Goal: Find specific page/section: Find specific page/section

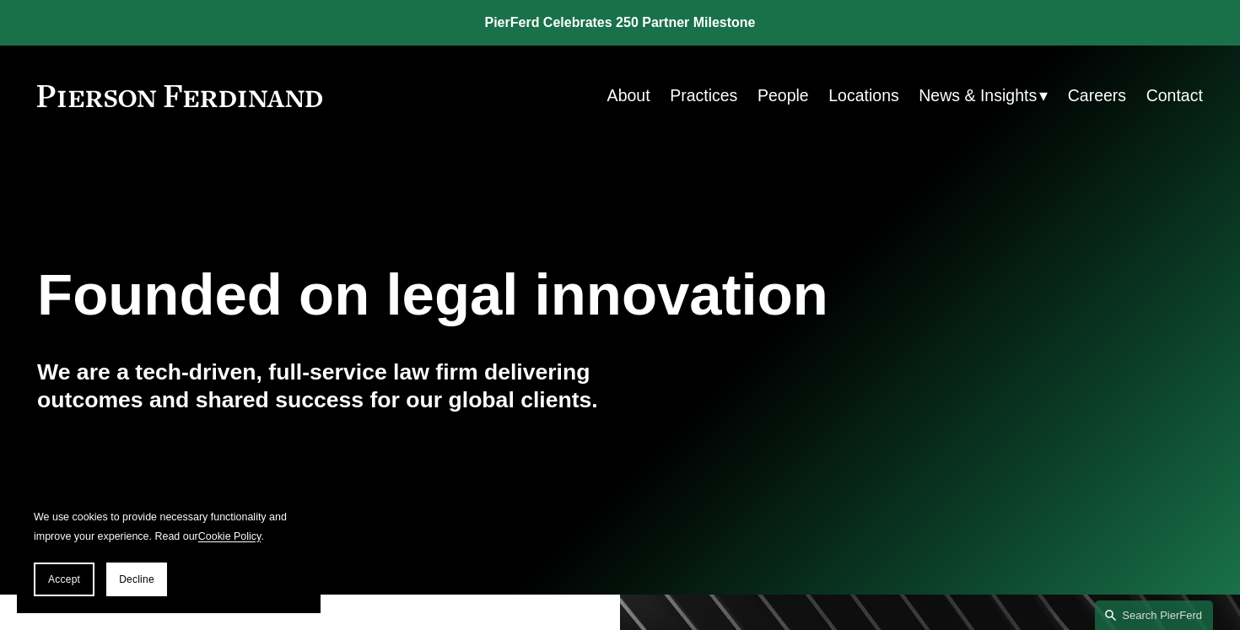
click at [865, 101] on link "Locations" at bounding box center [863, 95] width 71 height 33
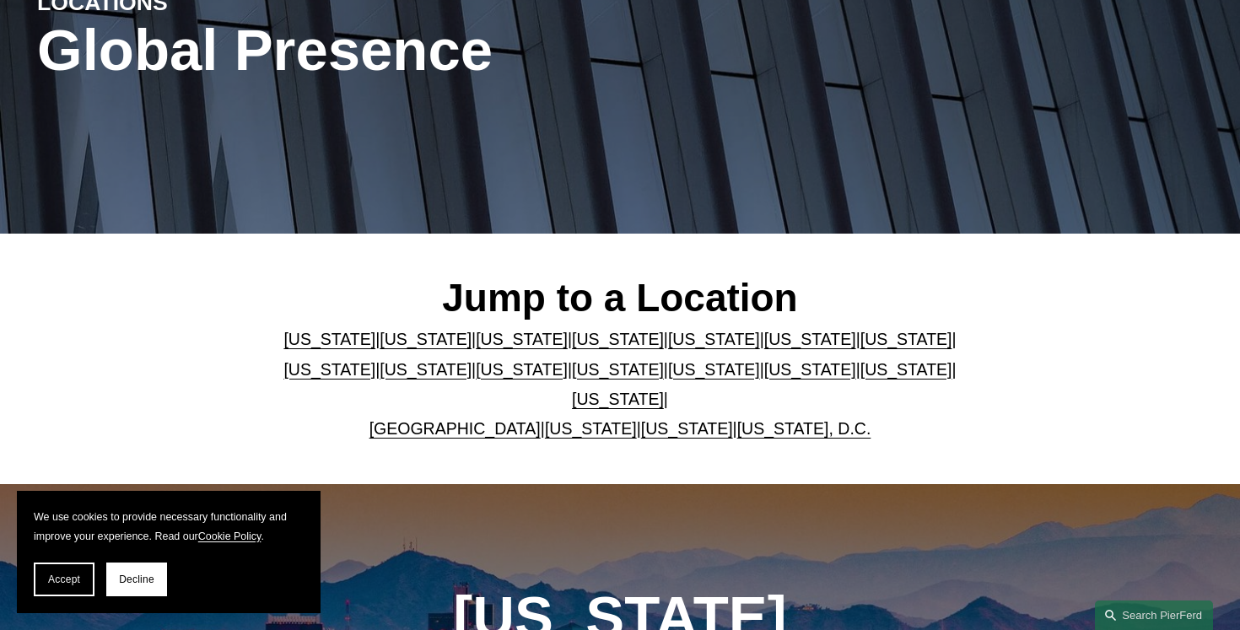
scroll to position [249, 0]
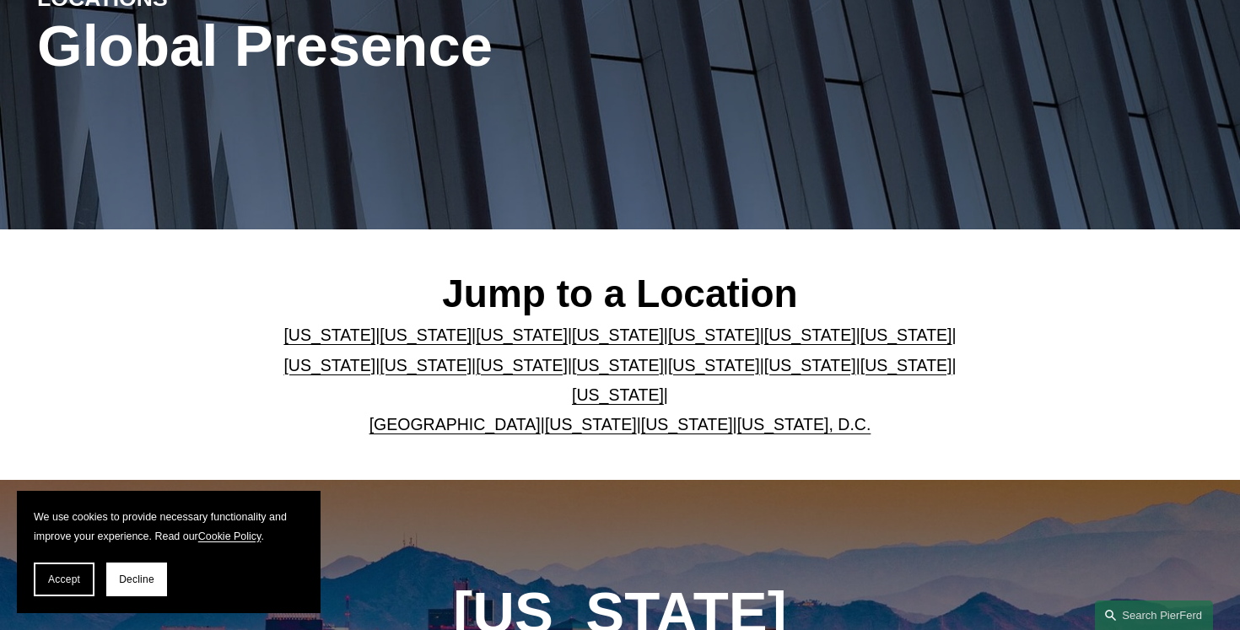
click at [643, 336] on link "[US_STATE]" at bounding box center [618, 335] width 92 height 19
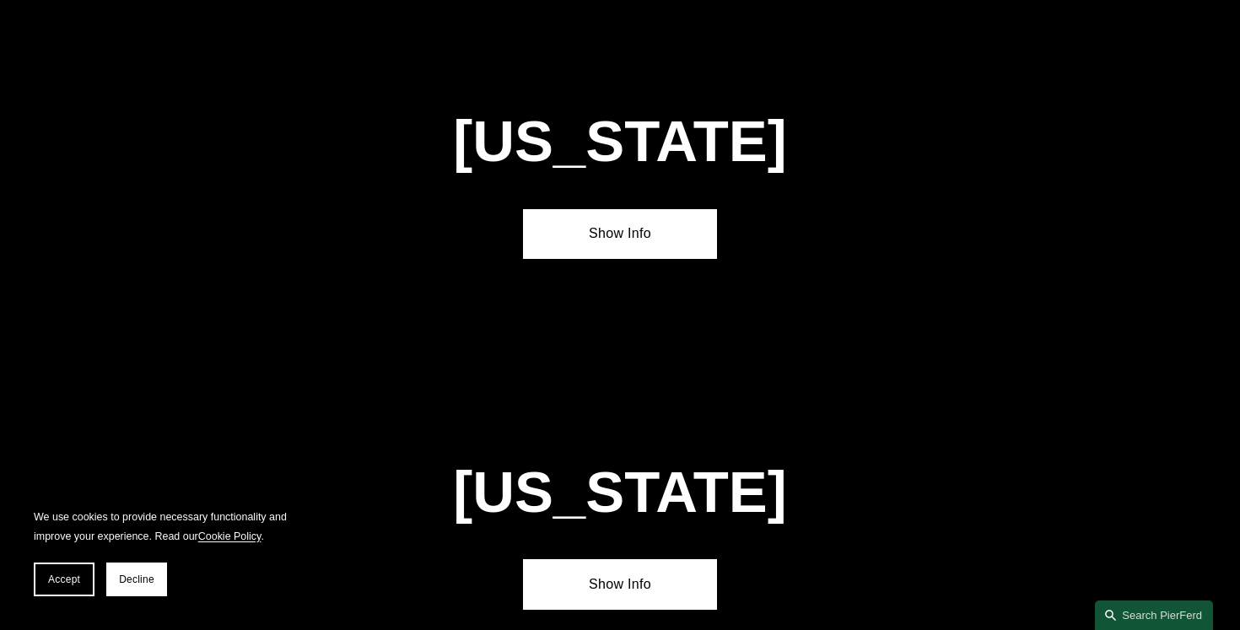
scroll to position [1781, 0]
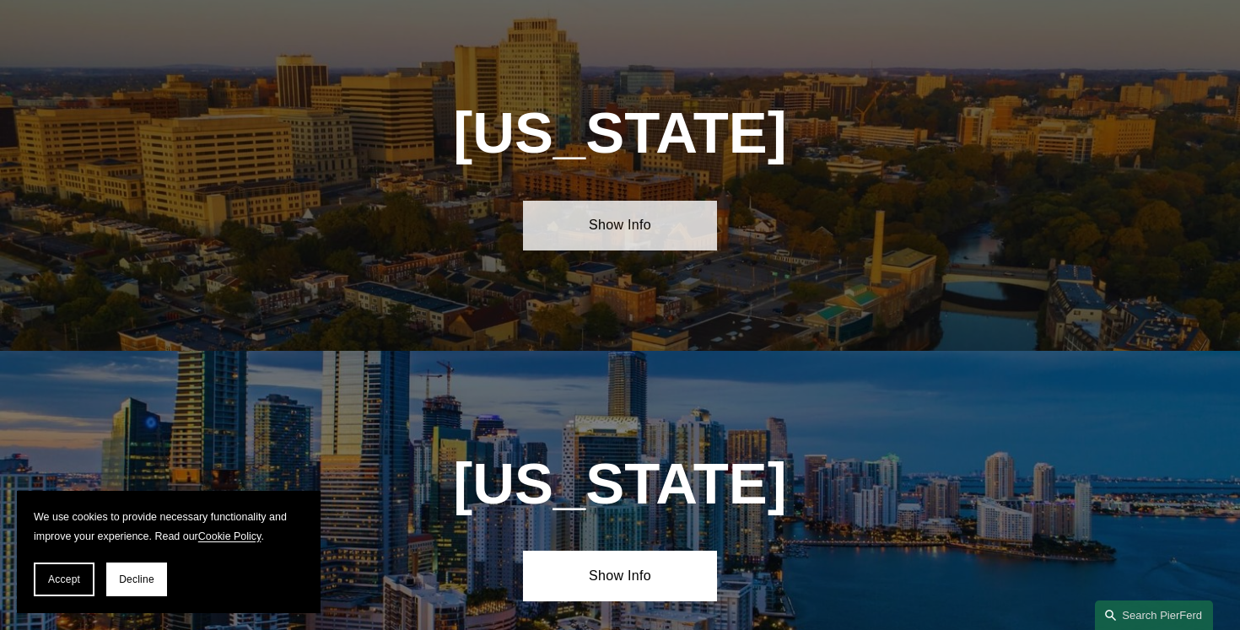
click at [616, 222] on link "Show Info" at bounding box center [620, 226] width 194 height 50
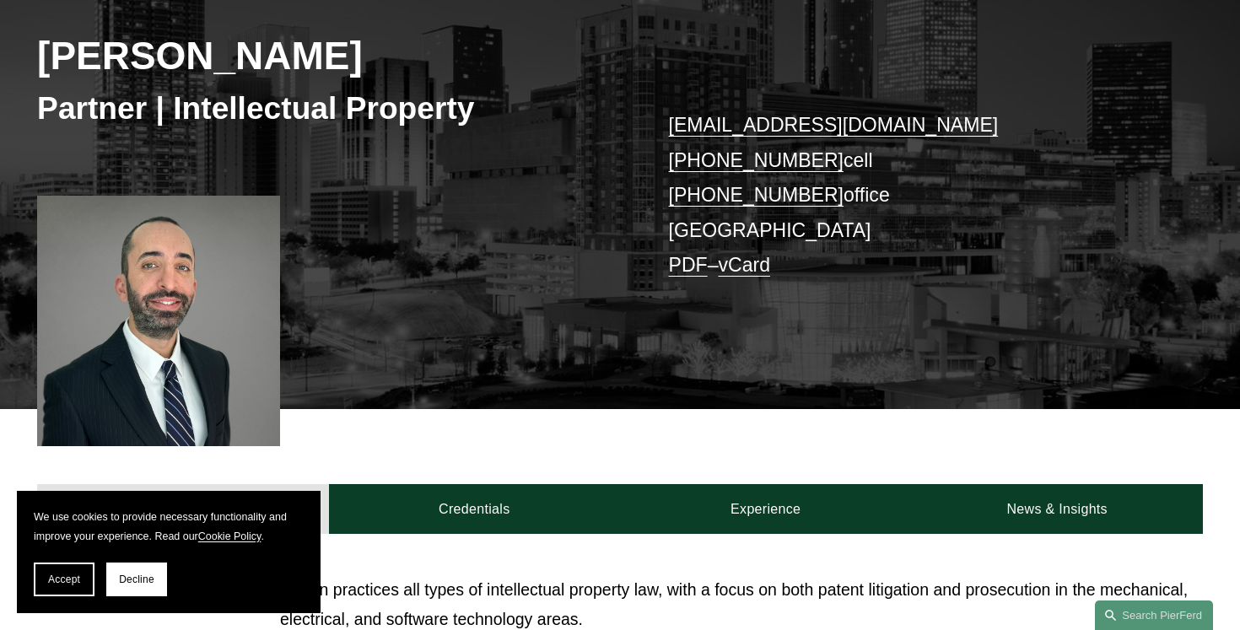
scroll to position [253, 0]
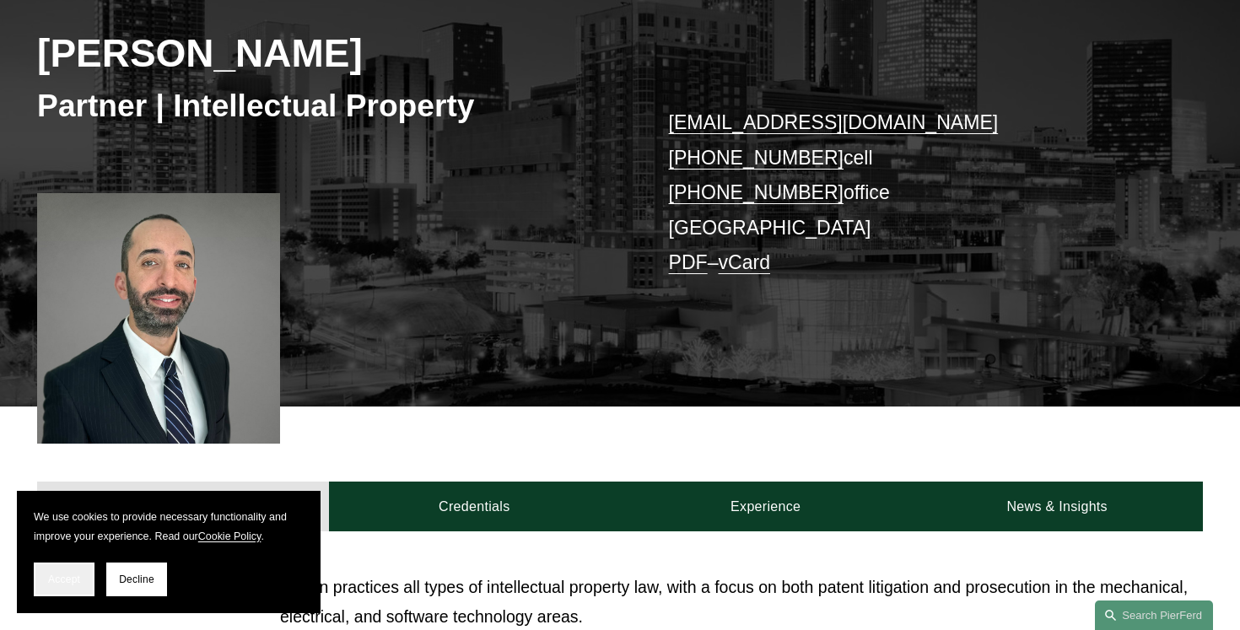
click at [82, 577] on button "Accept" at bounding box center [64, 579] width 61 height 34
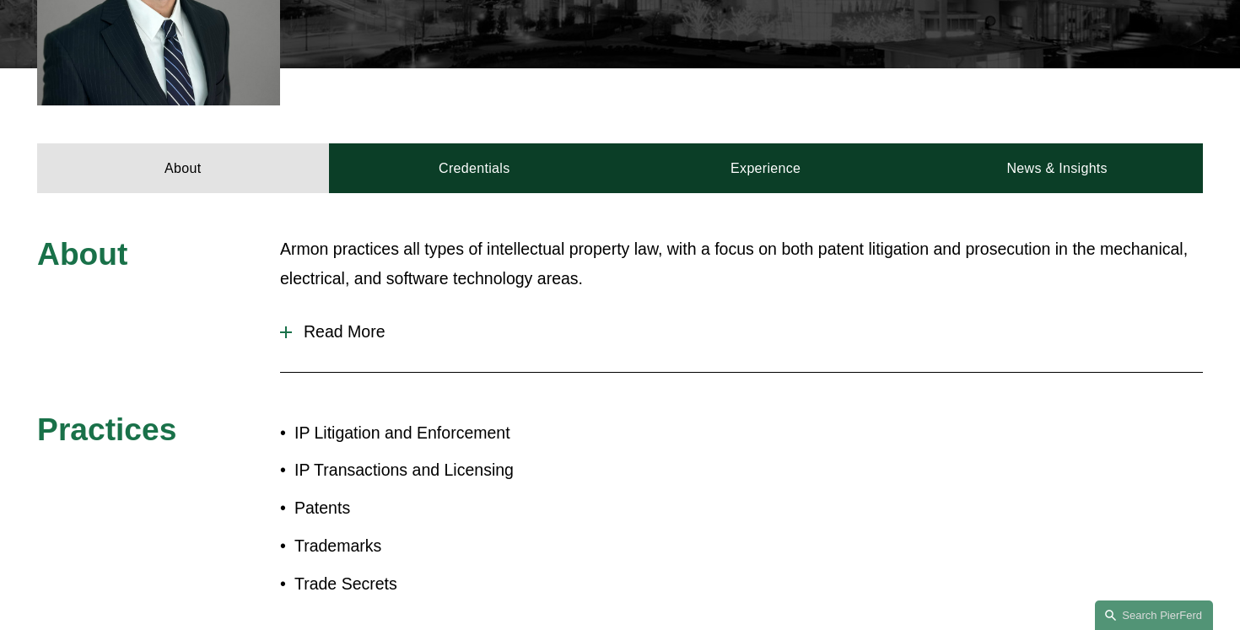
scroll to position [597, 0]
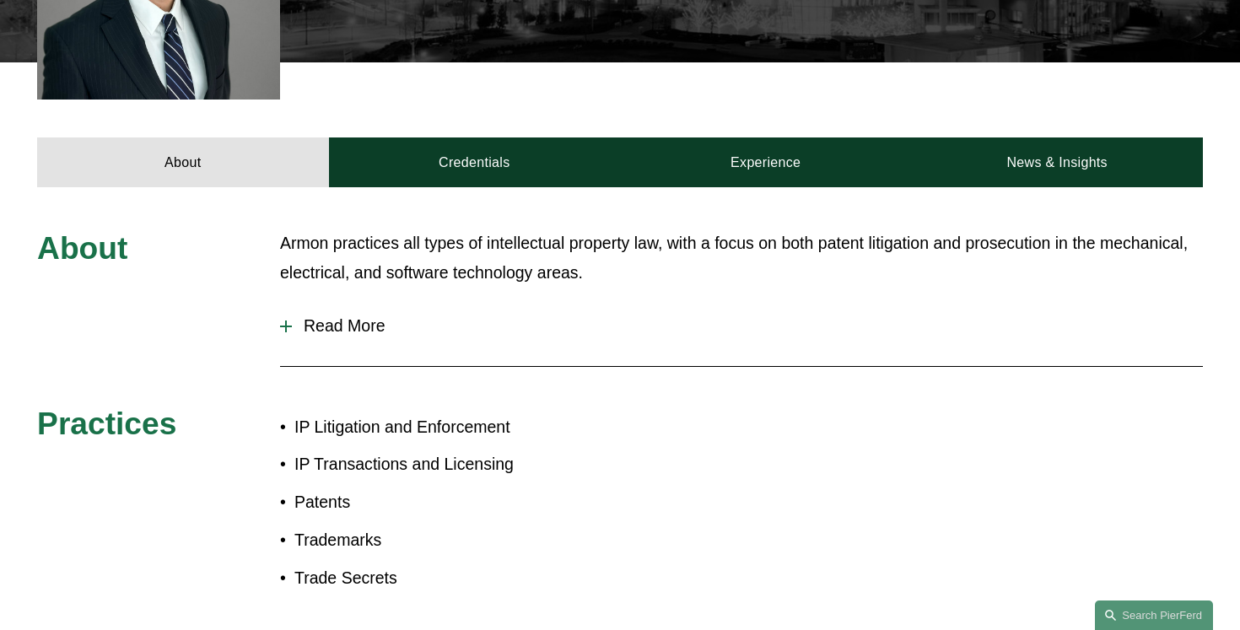
click at [283, 317] on button "Read More" at bounding box center [741, 326] width 923 height 45
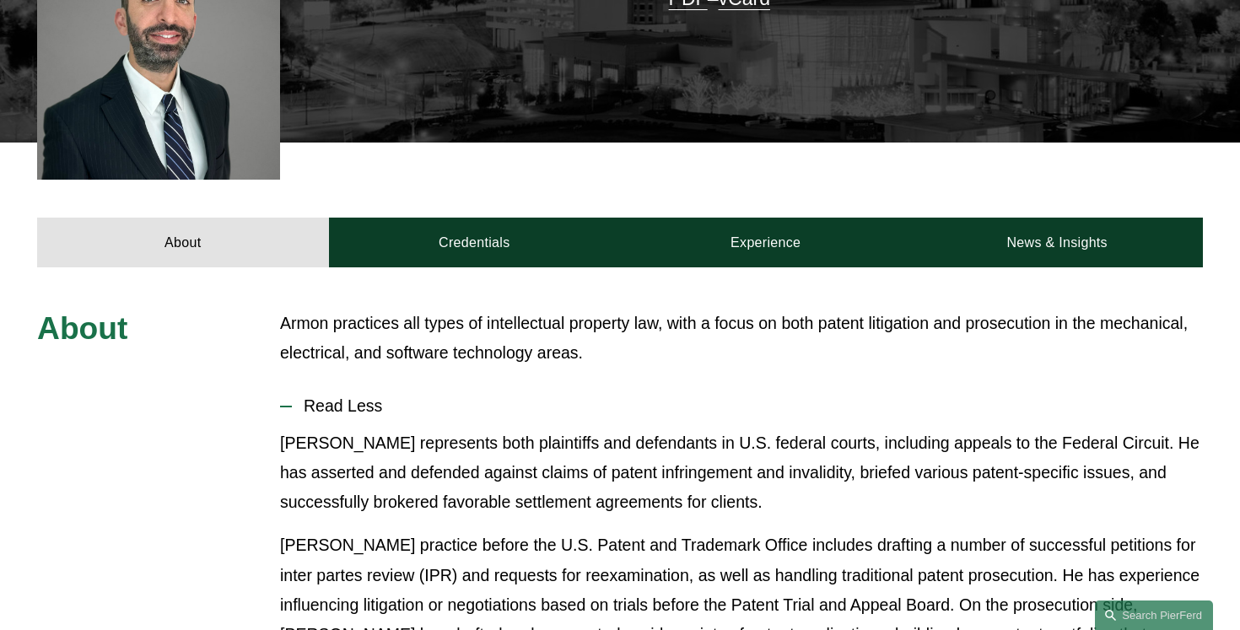
scroll to position [455, 0]
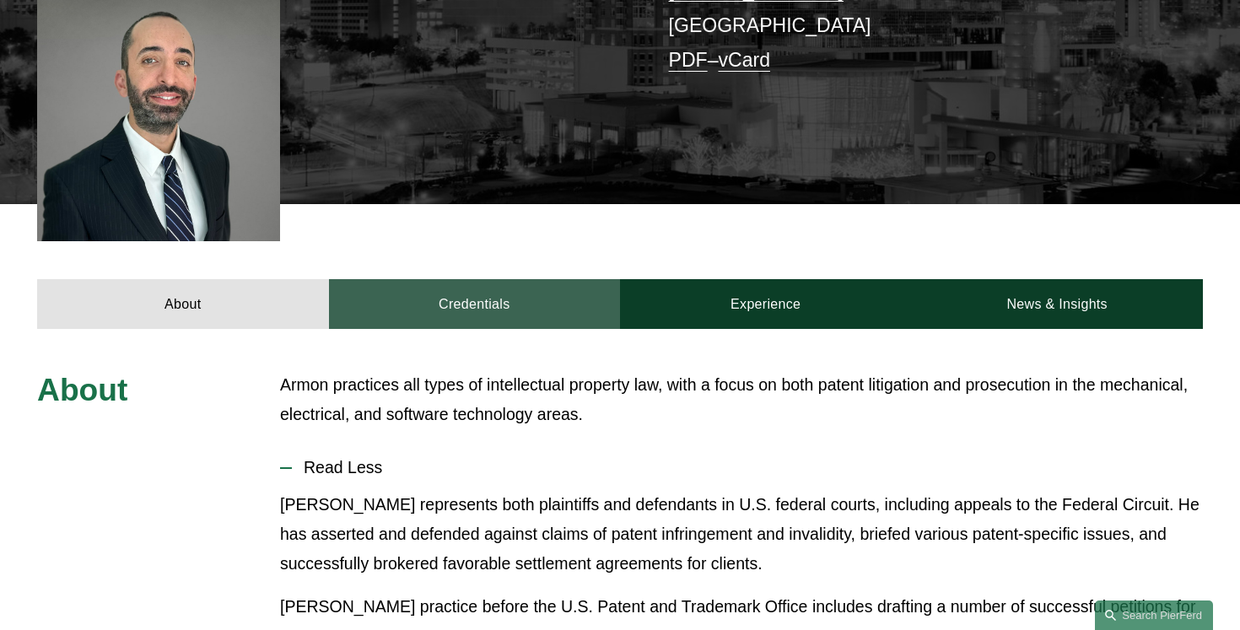
click at [506, 304] on link "Credentials" at bounding box center [474, 304] width 291 height 50
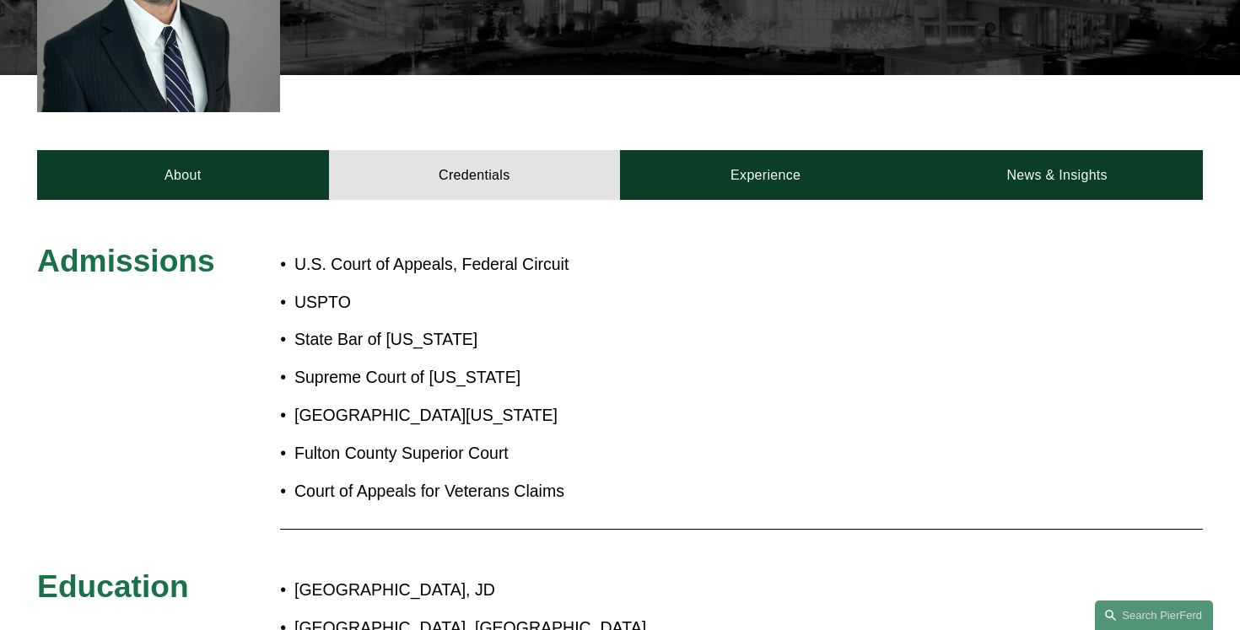
scroll to position [568, 0]
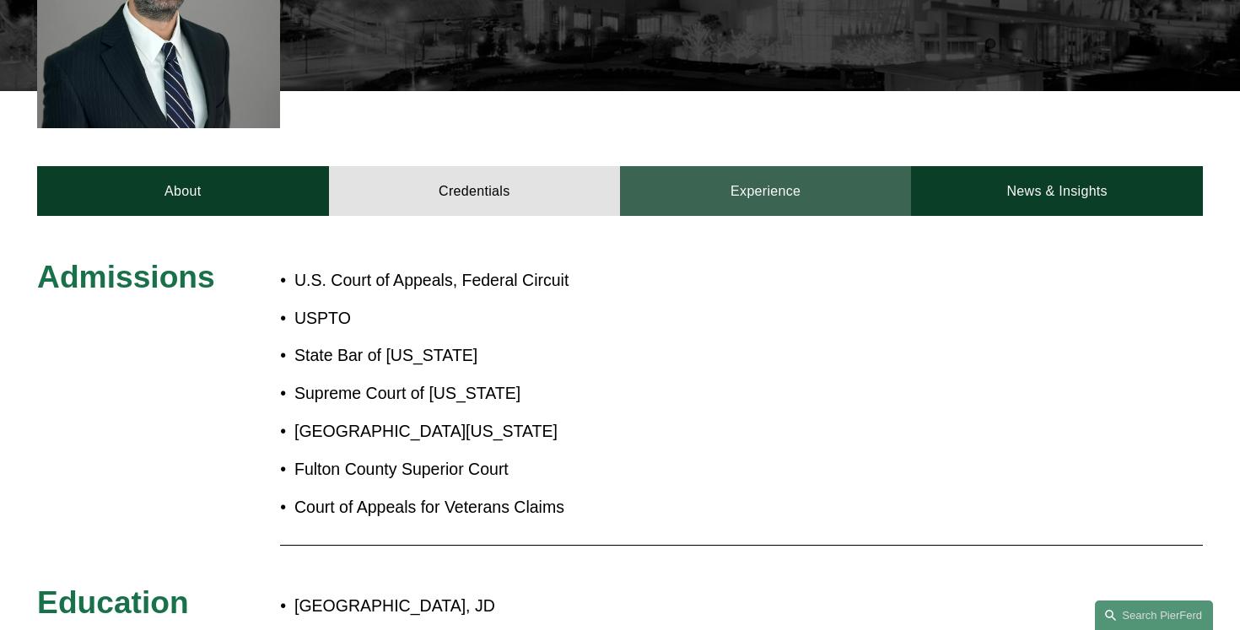
click at [749, 191] on link "Experience" at bounding box center [765, 191] width 291 height 50
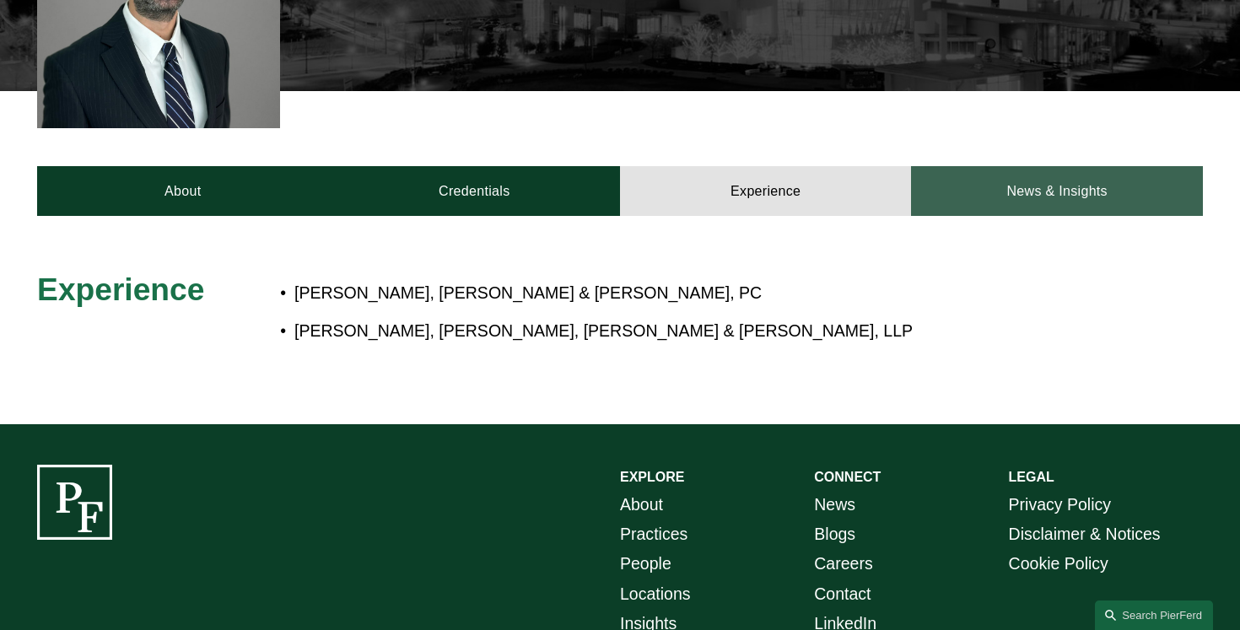
click at [988, 191] on link "News & Insights" at bounding box center [1056, 191] width 291 height 50
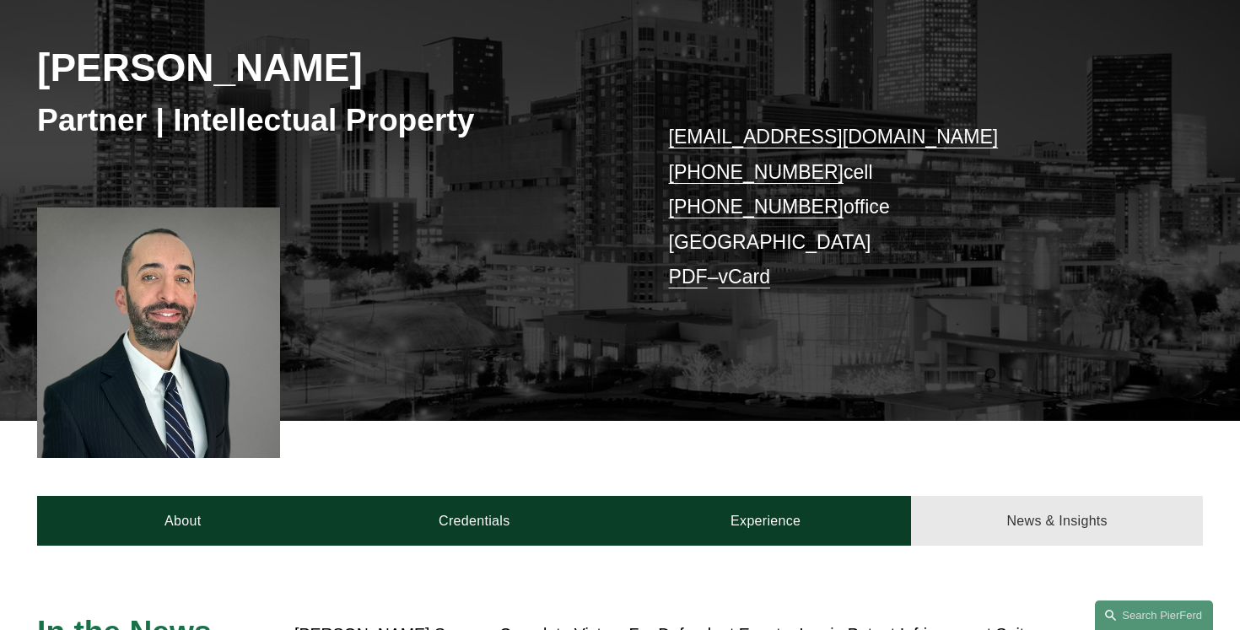
scroll to position [191, 0]
